Goal: Complete Application Form: Complete application form

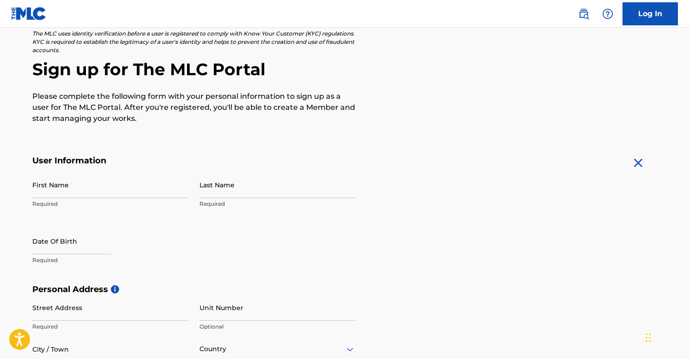
scroll to position [101, 0]
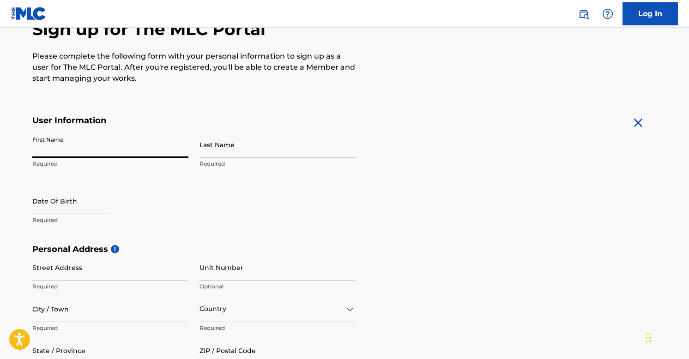
click at [173, 146] on input "First Name" at bounding box center [110, 145] width 156 height 26
type input "[PERSON_NAME]"
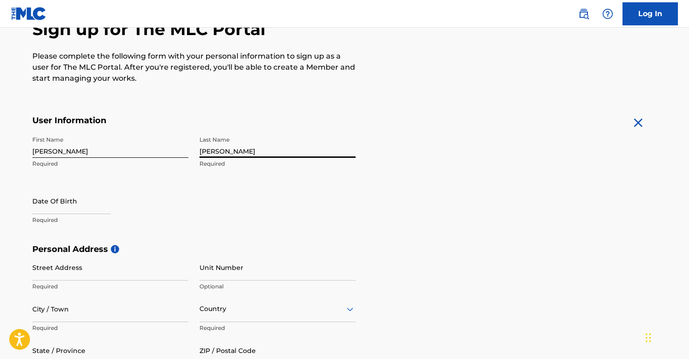
type input "[PERSON_NAME]"
select select "7"
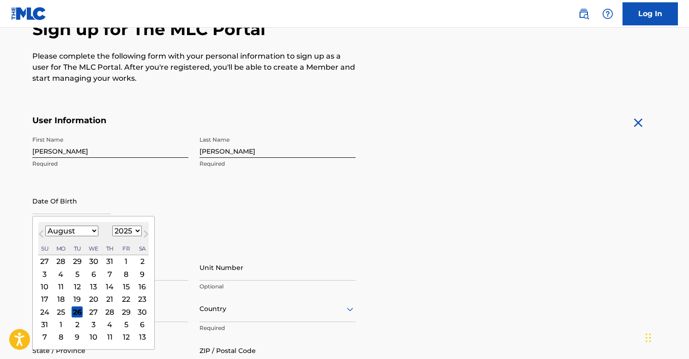
click at [124, 232] on select "1899 1900 1901 1902 1903 1904 1905 1906 1907 1908 1909 1910 1911 1912 1913 1914…" at bounding box center [127, 231] width 30 height 11
select select "1979"
click at [112, 226] on select "1899 1900 1901 1902 1903 1904 1905 1906 1907 1908 1909 1910 1911 1912 1913 1914…" at bounding box center [127, 231] width 30 height 11
click at [92, 232] on select "January February March April May June July August September October November De…" at bounding box center [71, 231] width 53 height 11
select select "11"
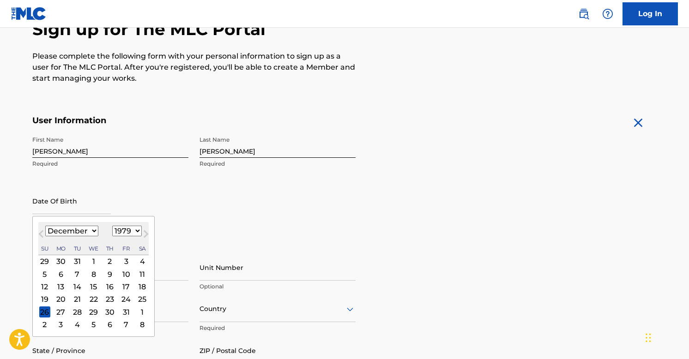
click at [45, 226] on select "January February March April May June July August September October November De…" at bounding box center [71, 231] width 53 height 11
click at [95, 311] on div "26" at bounding box center [93, 312] width 11 height 11
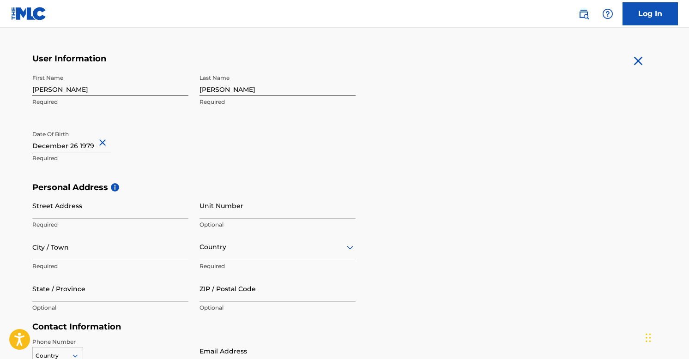
scroll to position [171, 0]
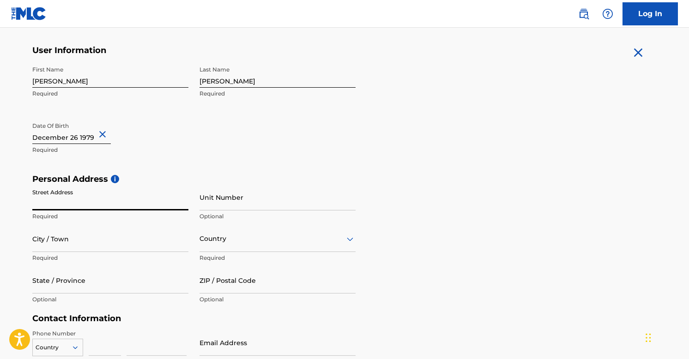
click at [130, 204] on input "Street Address" at bounding box center [110, 197] width 156 height 26
type input "[STREET_ADDRESS]"
type input "[PERSON_NAME][GEOGRAPHIC_DATA]"
type input "[GEOGRAPHIC_DATA]"
type input "CA"
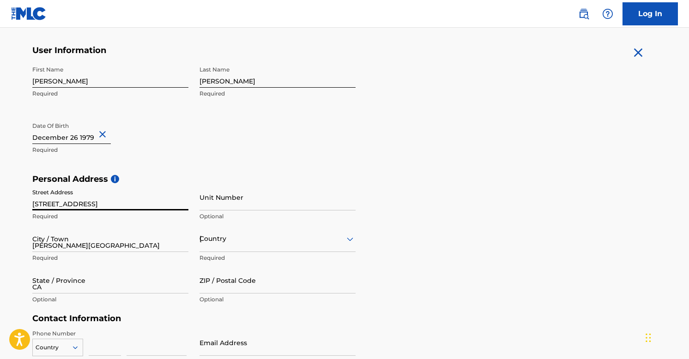
type input "90212"
type input "1"
type input "626"
type input "3198949"
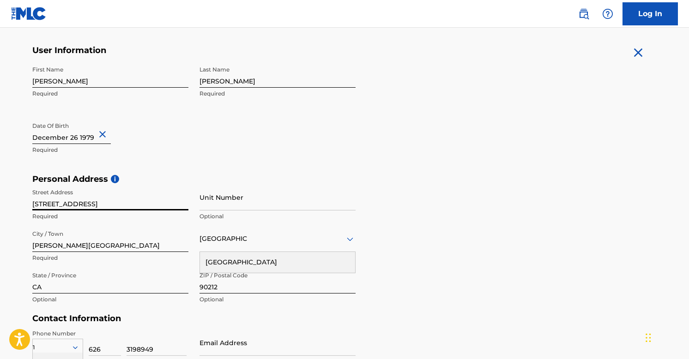
scroll to position [303, 0]
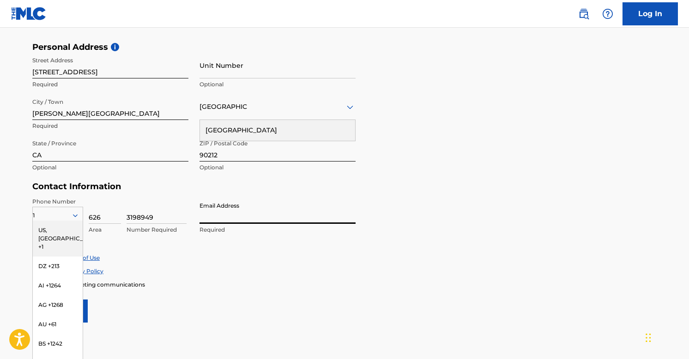
click at [272, 198] on input "Email Address" at bounding box center [278, 211] width 156 height 26
click at [406, 164] on div "Personal Address i Street Address [STREET_ADDRESS] Required Unit Number Optiona…" at bounding box center [344, 112] width 624 height 140
click at [242, 216] on input "Email Address" at bounding box center [278, 211] width 156 height 26
type input "[EMAIL_ADDRESS][DOMAIN_NAME]"
type input "Ste 1600"
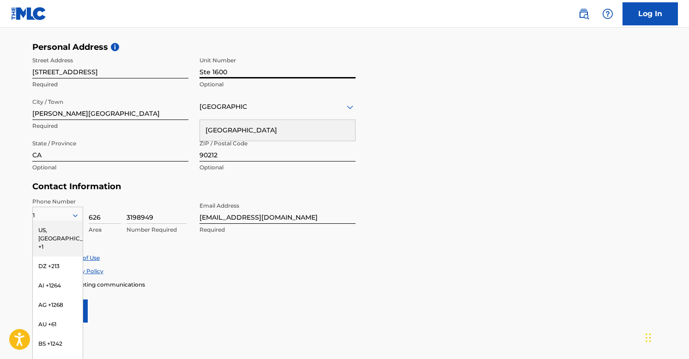
drag, startPoint x: 234, startPoint y: 72, endPoint x: 178, endPoint y: 64, distance: 56.4
click at [178, 64] on div "Street Address [STREET_ADDRESS][PERSON_NAME] Required State / Province [GEOGRAP…" at bounding box center [193, 114] width 323 height 125
click at [63, 230] on div "US, [GEOGRAPHIC_DATA] +1" at bounding box center [58, 239] width 50 height 36
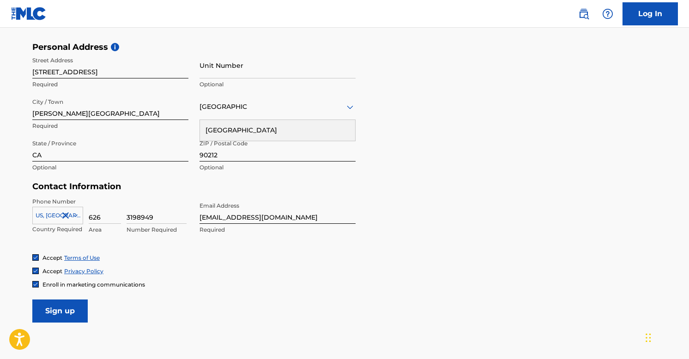
click at [55, 311] on input "Sign up" at bounding box center [59, 311] width 55 height 23
click at [243, 115] on div "Country [GEOGRAPHIC_DATA]" at bounding box center [278, 107] width 156 height 26
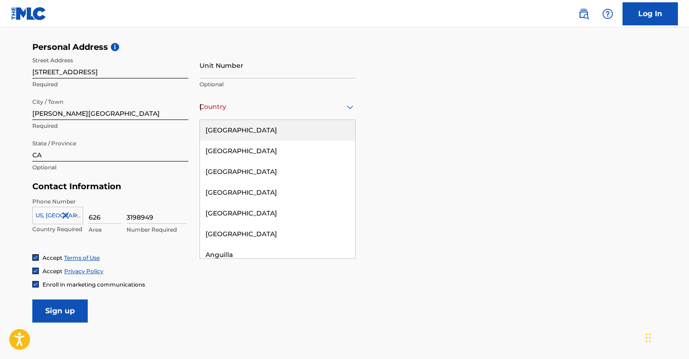
click at [243, 131] on div "[GEOGRAPHIC_DATA]" at bounding box center [277, 130] width 155 height 21
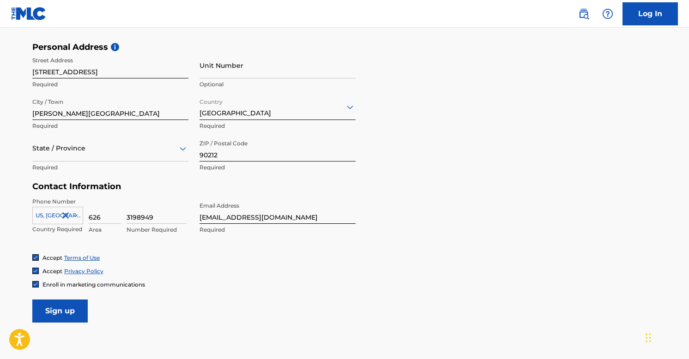
click at [68, 312] on input "Sign up" at bounding box center [59, 311] width 55 height 23
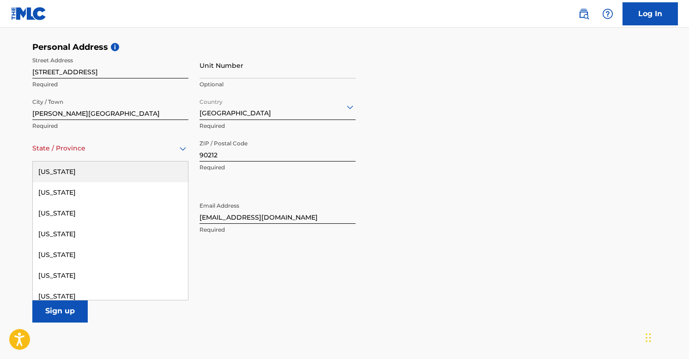
click at [113, 148] on div at bounding box center [110, 149] width 156 height 12
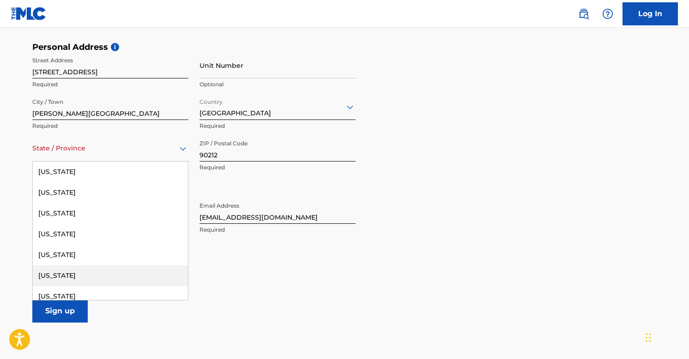
click at [83, 266] on div "[US_STATE]" at bounding box center [110, 276] width 155 height 21
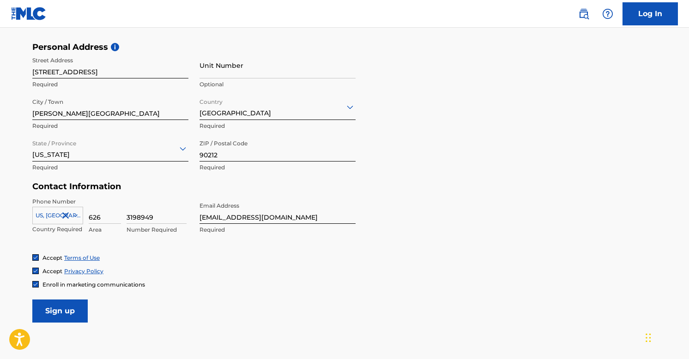
click at [65, 318] on input "Sign up" at bounding box center [59, 311] width 55 height 23
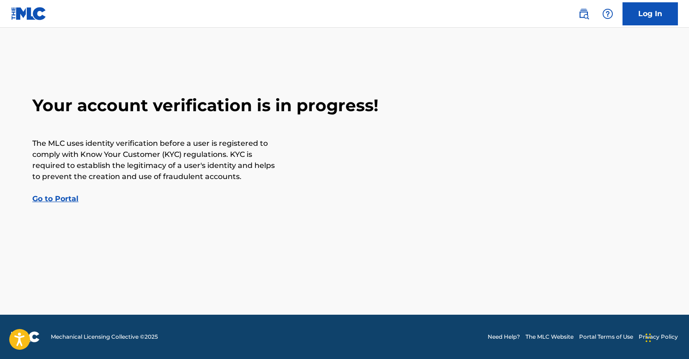
click at [63, 196] on link "Go to Portal" at bounding box center [55, 198] width 46 height 9
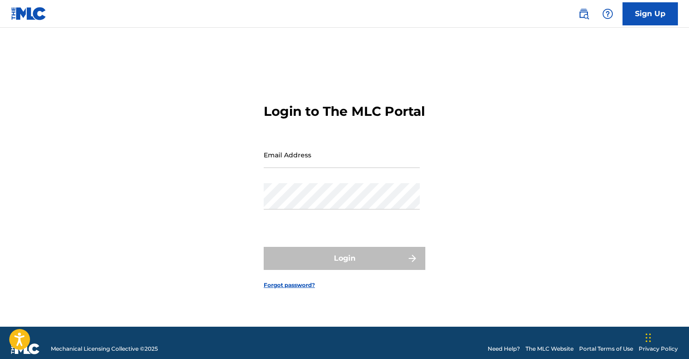
click at [336, 167] on input "Email Address" at bounding box center [342, 155] width 156 height 26
click at [450, 151] on div "Login to The MLC Portal Email Address Password Login Forgot password?" at bounding box center [344, 189] width 647 height 276
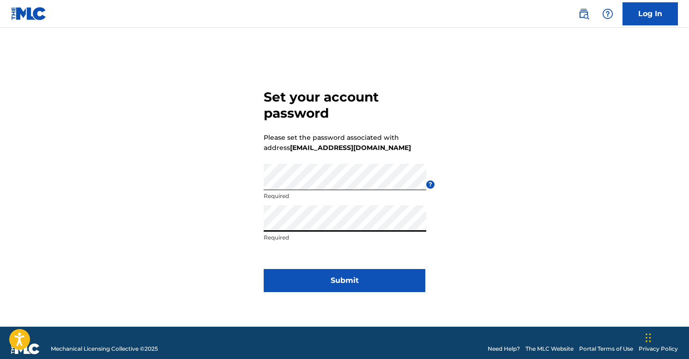
click at [358, 284] on button "Submit" at bounding box center [345, 280] width 162 height 23
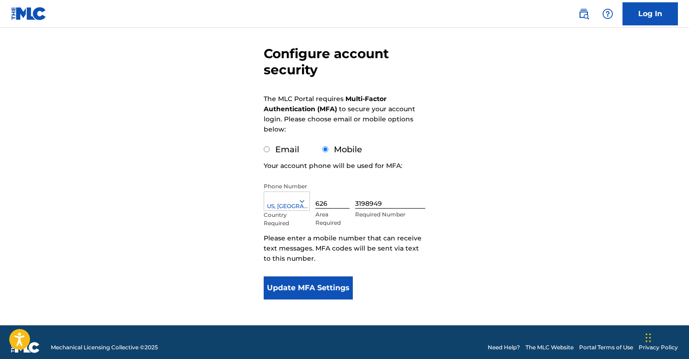
scroll to position [77, 0]
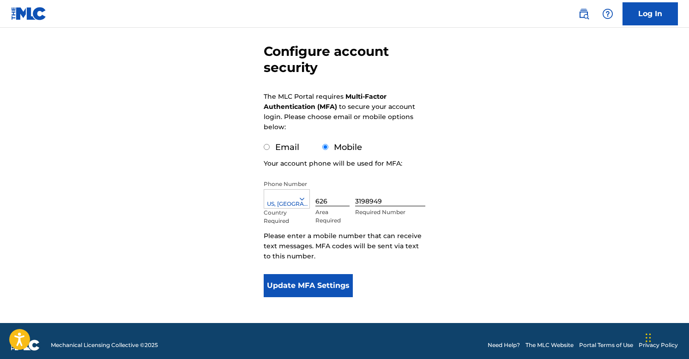
click at [308, 286] on button "Update MFA Settings" at bounding box center [308, 285] width 89 height 23
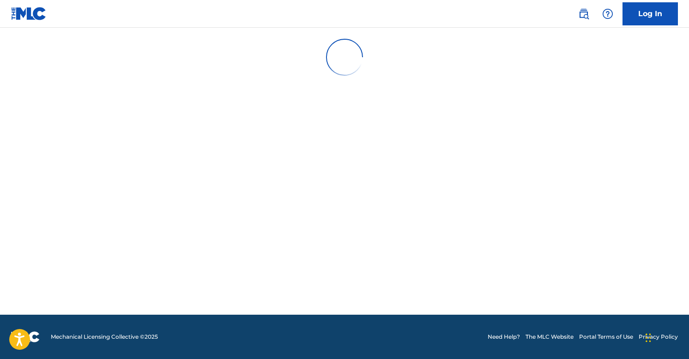
scroll to position [0, 0]
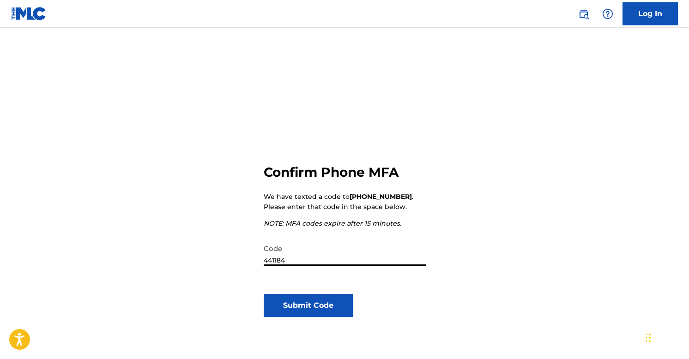
type input "441184"
click at [338, 311] on button "Submit Code" at bounding box center [308, 305] width 89 height 23
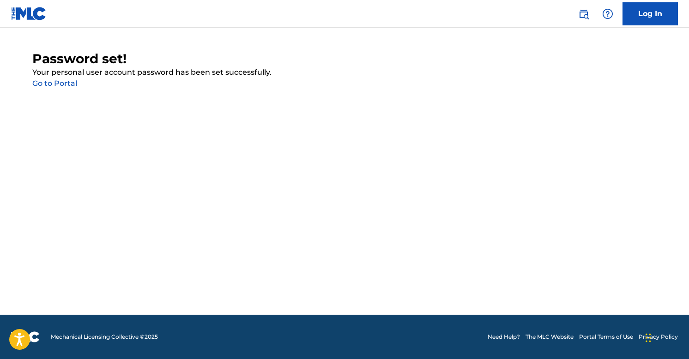
click at [67, 83] on link "Go to Portal" at bounding box center [54, 83] width 45 height 9
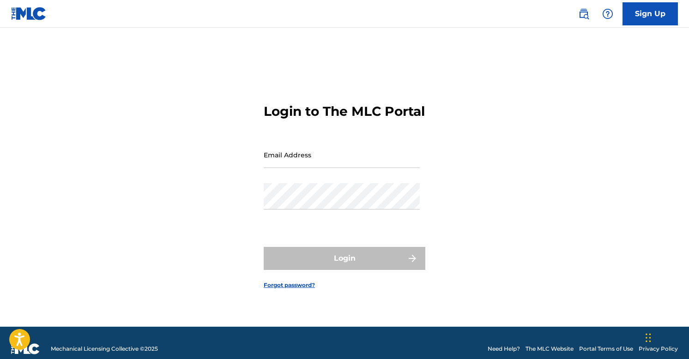
click at [322, 166] on input "Email Address" at bounding box center [342, 155] width 156 height 26
type input "[EMAIL_ADDRESS][DOMAIN_NAME]"
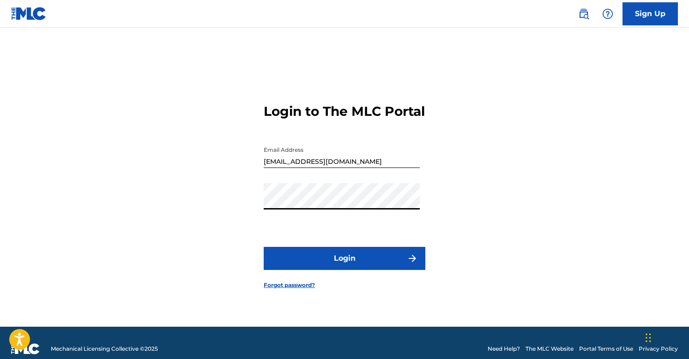
click at [328, 262] on button "Login" at bounding box center [345, 258] width 162 height 23
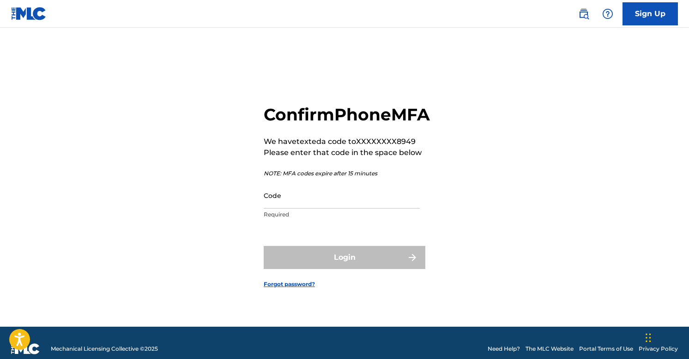
click at [326, 209] on input "Code" at bounding box center [342, 195] width 156 height 26
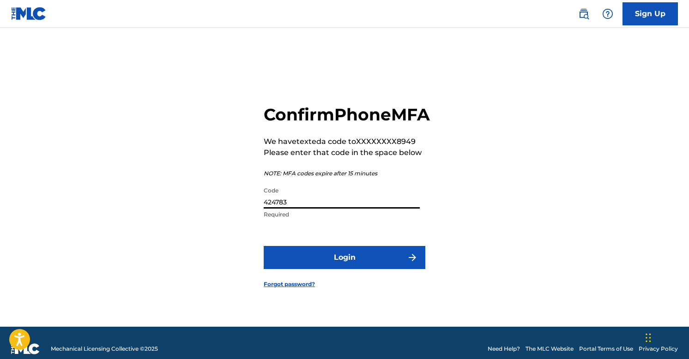
type input "424783"
click at [333, 269] on button "Login" at bounding box center [345, 257] width 162 height 23
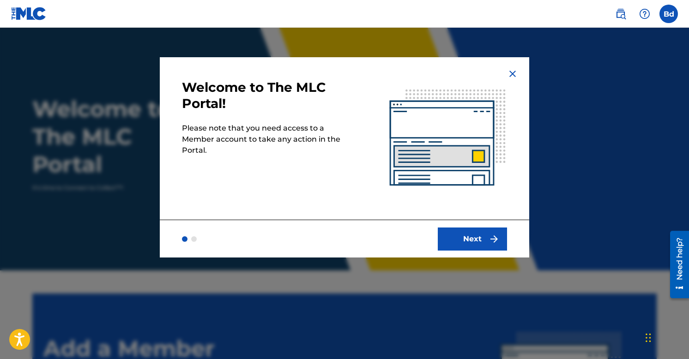
click at [475, 238] on button "Next" at bounding box center [472, 239] width 69 height 23
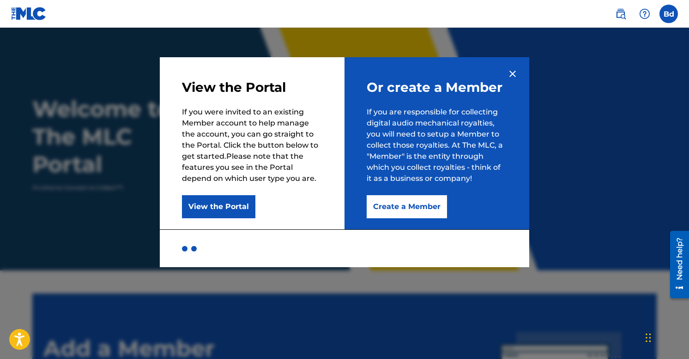
click at [431, 206] on button "Create a Member" at bounding box center [407, 206] width 80 height 23
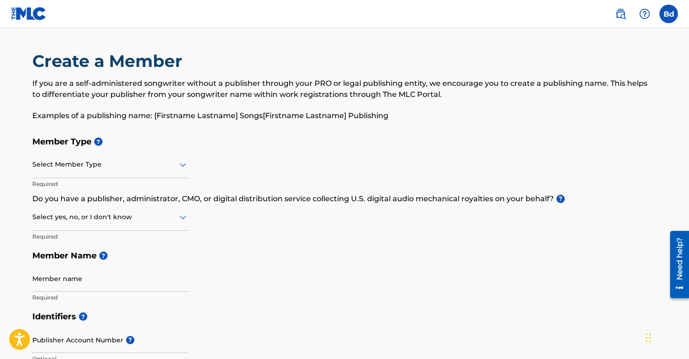
click at [162, 163] on div at bounding box center [110, 165] width 156 height 12
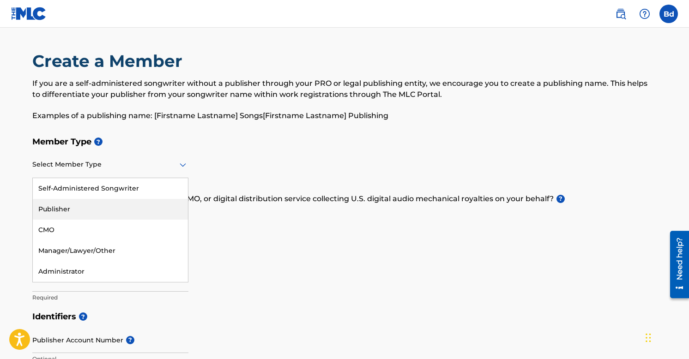
click at [132, 207] on div "Publisher" at bounding box center [110, 209] width 155 height 21
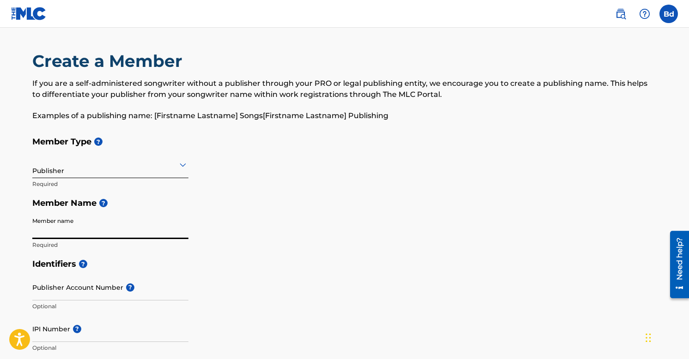
click at [120, 229] on input "Member name" at bounding box center [110, 226] width 156 height 26
type input "Brooke deRosa Music"
click at [148, 290] on input "Publisher Account Number ?" at bounding box center [110, 287] width 156 height 26
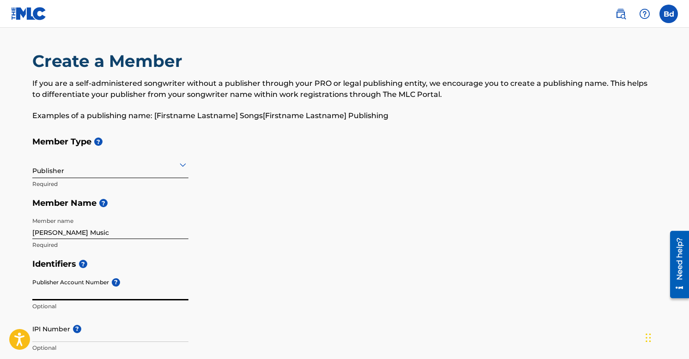
paste input "727975887"
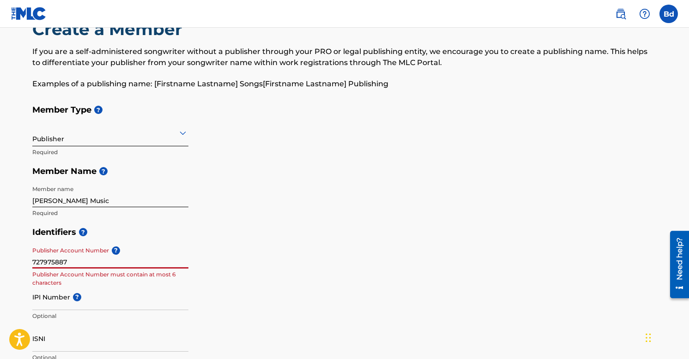
scroll to position [41, 0]
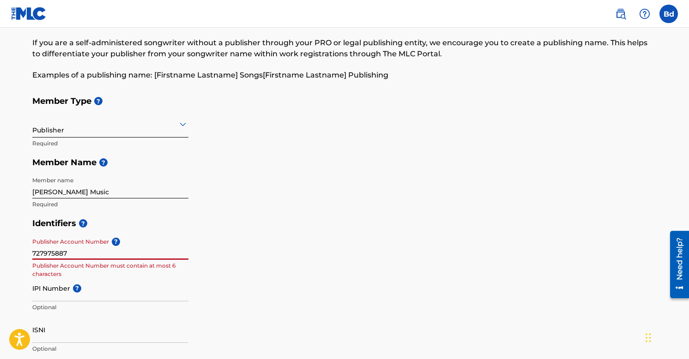
type input "727975887"
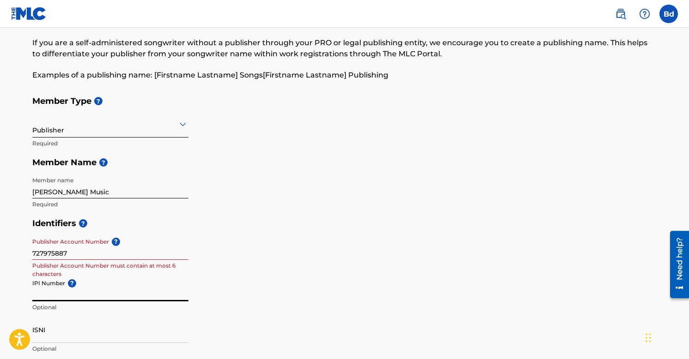
click at [95, 298] on input "IPI Number ?" at bounding box center [110, 288] width 156 height 26
paste input "727975887"
type input "727975887"
drag, startPoint x: 68, startPoint y: 254, endPoint x: -1, endPoint y: 243, distance: 70.1
click at [0, 243] on html "Accessibility Screen-Reader Guide, Feedback, and Issue Reporting | New window B…" at bounding box center [344, 138] width 689 height 359
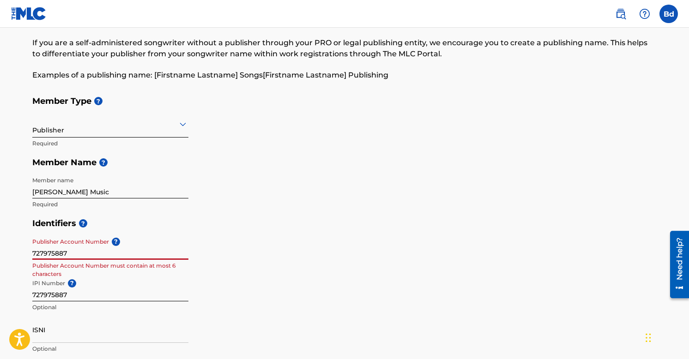
paste input "4093261"
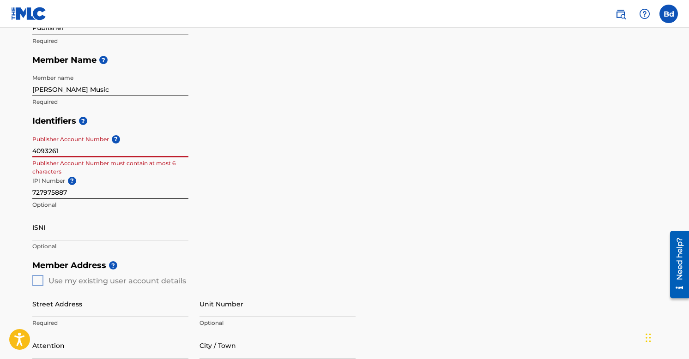
scroll to position [144, 0]
type input "4093261"
click at [115, 232] on input "ISNI" at bounding box center [110, 227] width 156 height 26
click at [38, 279] on div "Member Address ? Use my existing user account details Street Address Required U…" at bounding box center [344, 360] width 624 height 211
click at [39, 280] on div "Member Address ? Use my existing user account details Street Address Required U…" at bounding box center [344, 360] width 624 height 211
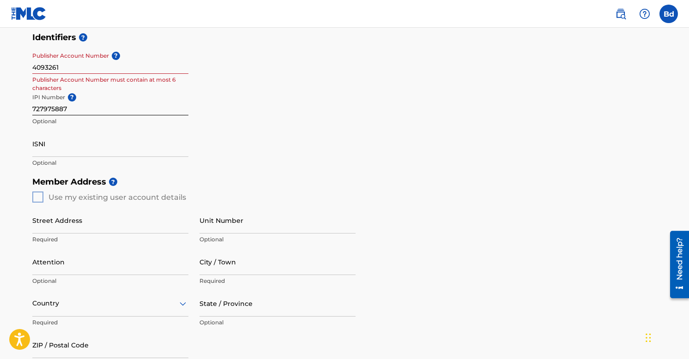
scroll to position [265, 0]
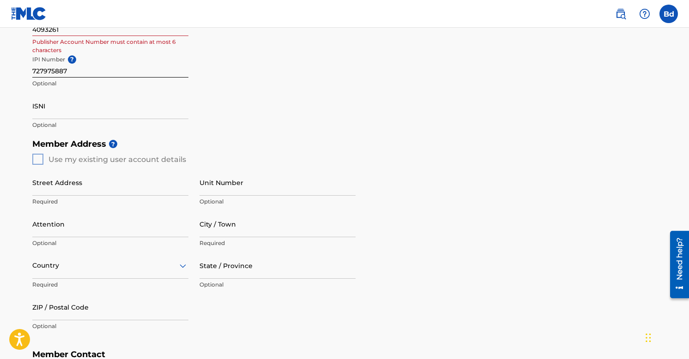
click at [112, 187] on input "Street Address" at bounding box center [110, 182] width 156 height 26
type input "[STREET_ADDRESS]"
click at [235, 230] on input "City / Town" at bounding box center [278, 224] width 156 height 26
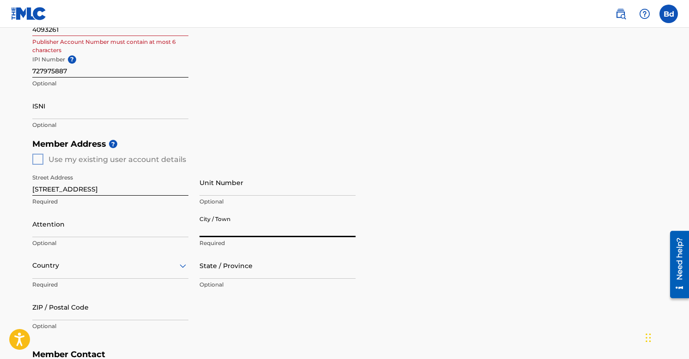
type input "[PERSON_NAME][GEOGRAPHIC_DATA]"
type input "Brooke deRosa"
type input "[GEOGRAPHIC_DATA]"
type input "CA"
type input "90212"
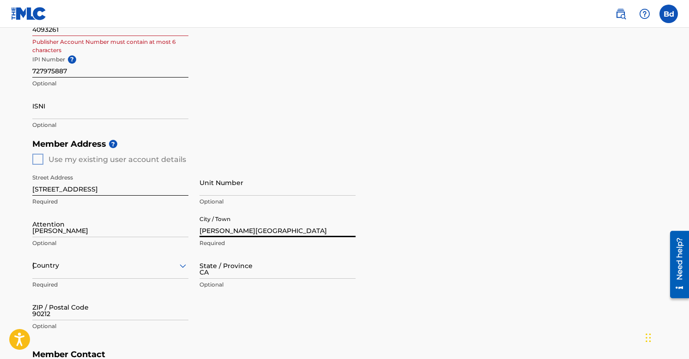
type input "1"
type input "626"
type input "3198949"
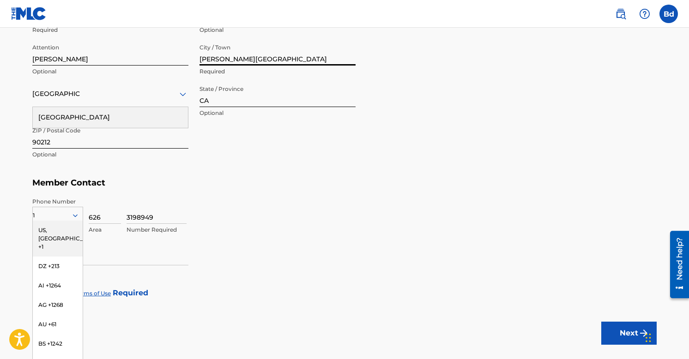
click at [240, 161] on div "Street Address 241 S. Canon Drive Required Unit Number Optional Attention Brook…" at bounding box center [193, 80] width 323 height 175
click at [129, 119] on div "[GEOGRAPHIC_DATA]" at bounding box center [110, 117] width 155 height 21
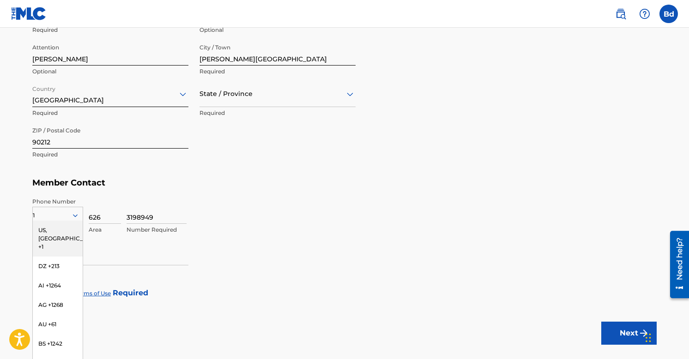
click at [241, 90] on div at bounding box center [278, 94] width 156 height 12
click at [241, 224] on div "[US_STATE]" at bounding box center [277, 221] width 155 height 21
click at [56, 226] on div "US, [GEOGRAPHIC_DATA] +1" at bounding box center [58, 239] width 50 height 36
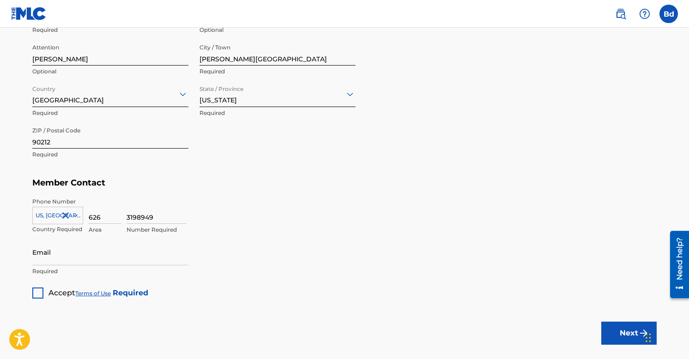
click at [131, 255] on input "Email" at bounding box center [110, 252] width 156 height 26
type input "[EMAIL_ADDRESS][DOMAIN_NAME]"
type input "[GEOGRAPHIC_DATA]"
type input "[US_STATE]"
type input "1"
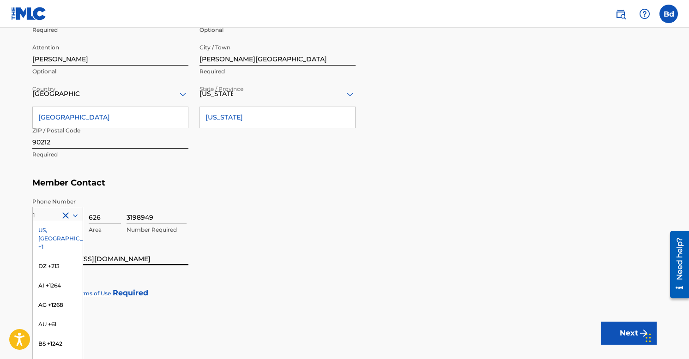
click at [58, 230] on div "US, [GEOGRAPHIC_DATA] +1" at bounding box center [58, 239] width 50 height 36
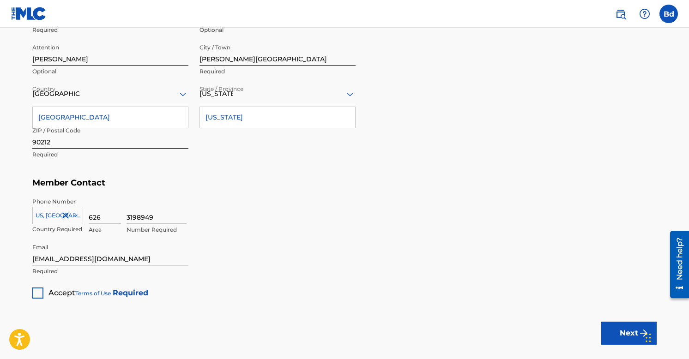
click at [41, 296] on div at bounding box center [37, 293] width 11 height 11
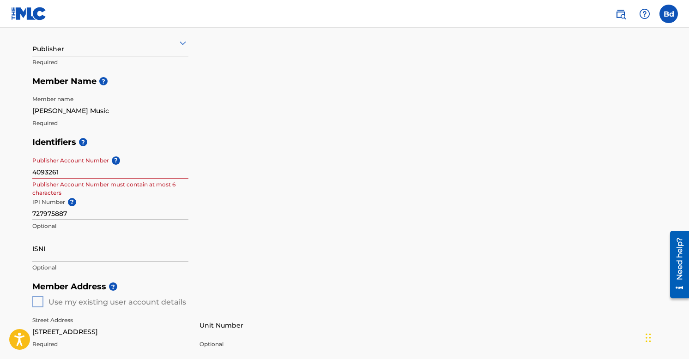
scroll to position [142, 0]
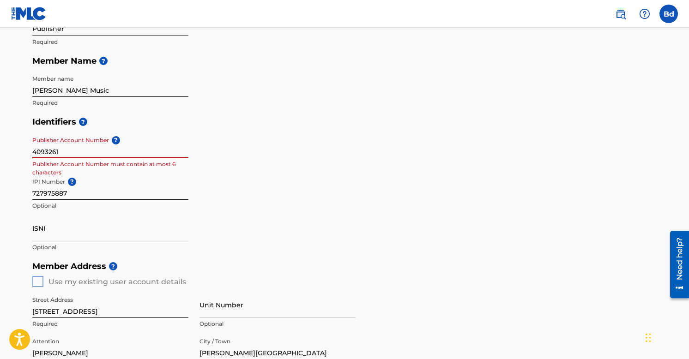
drag, startPoint x: 70, startPoint y: 153, endPoint x: -6, endPoint y: 151, distance: 76.3
click at [0, 151] on html "Accessibility Screen-Reader Guide, Feedback, and Issue Reporting | New window B…" at bounding box center [344, 37] width 689 height 359
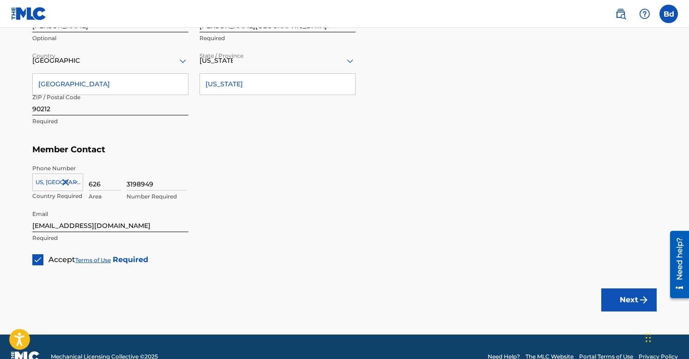
scroll to position [489, 0]
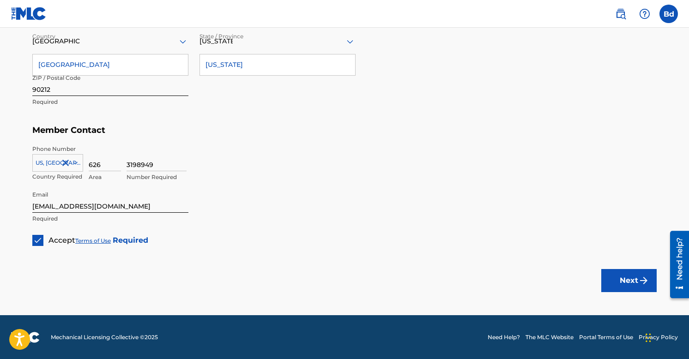
click at [626, 284] on button "Next" at bounding box center [628, 280] width 55 height 23
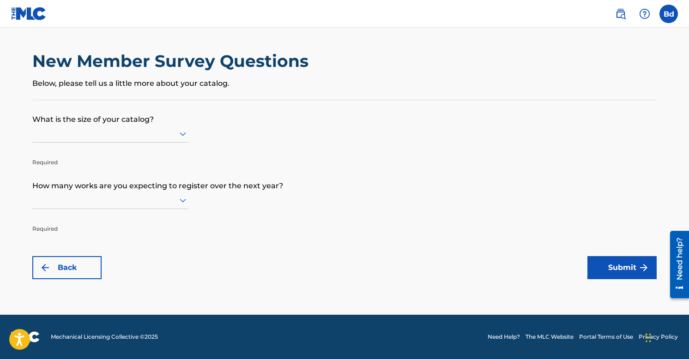
click at [171, 132] on div at bounding box center [110, 134] width 156 height 12
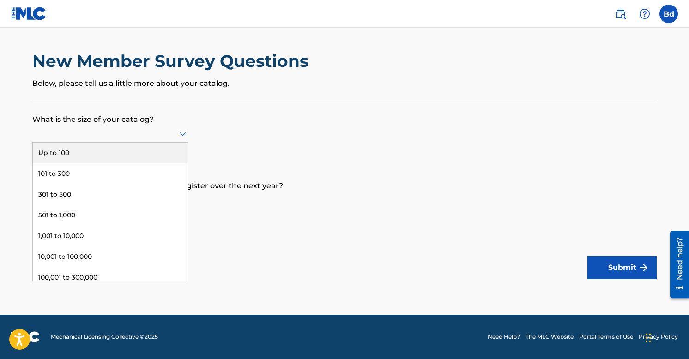
click at [147, 160] on div "Up to 100" at bounding box center [110, 153] width 155 height 21
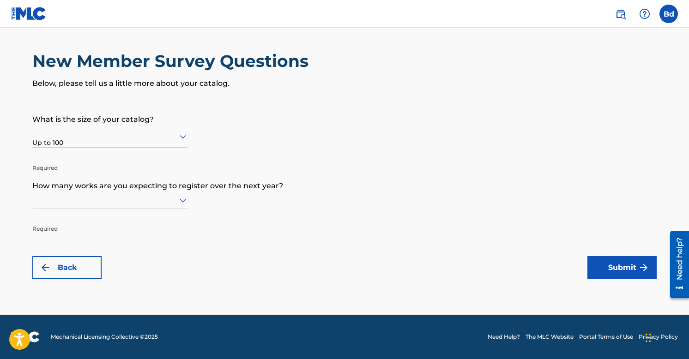
click at [157, 207] on div at bounding box center [110, 201] width 156 height 18
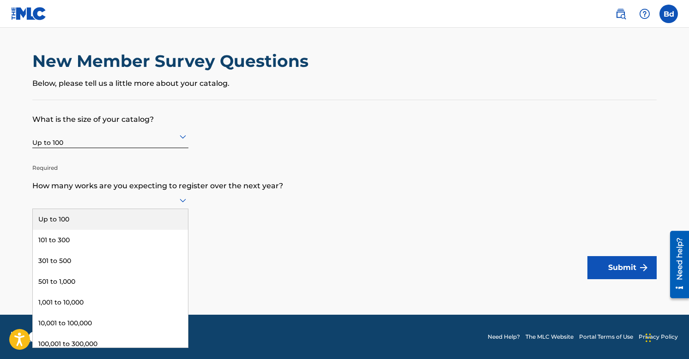
click at [152, 218] on div "Up to 100" at bounding box center [110, 219] width 155 height 21
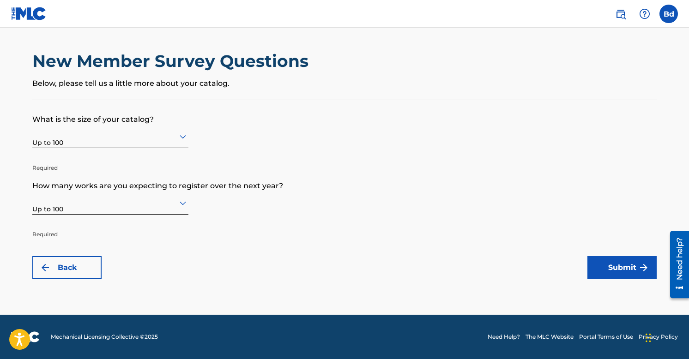
click at [606, 264] on button "Submit" at bounding box center [621, 267] width 69 height 23
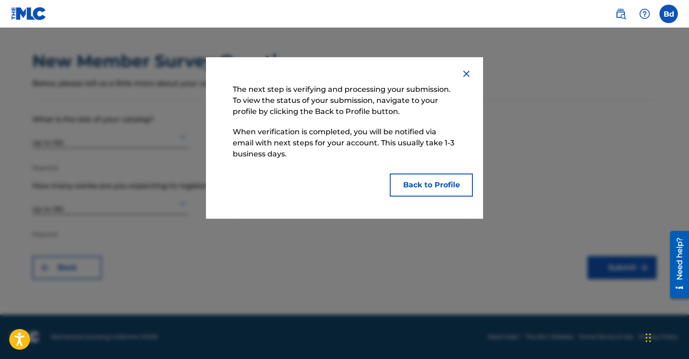
click at [447, 190] on button "Back to Profile" at bounding box center [431, 185] width 83 height 23
